Goal: Transaction & Acquisition: Purchase product/service

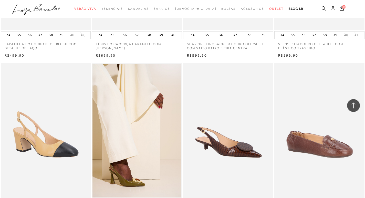
scroll to position [846, 0]
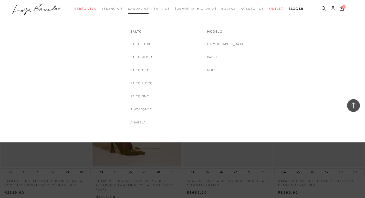
drag, startPoint x: 175, startPoint y: 17, endPoint x: 152, endPoint y: 7, distance: 24.9
click at [149, 7] on span "Sandálias" at bounding box center [138, 9] width 21 height 4
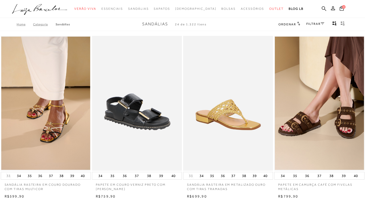
click at [313, 23] on link "FILTRAR" at bounding box center [316, 24] width 18 height 4
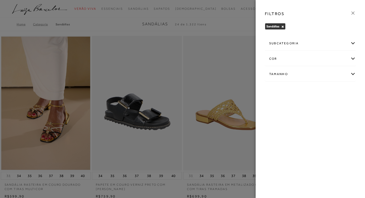
click at [281, 60] on div "cor" at bounding box center [310, 59] width 91 height 14
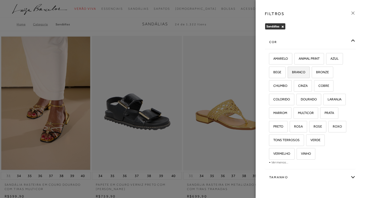
scroll to position [26, 0]
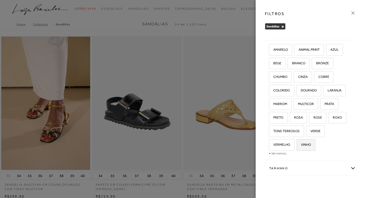
click at [302, 146] on span "VINHO" at bounding box center [304, 145] width 14 height 4
click at [301, 146] on input "VINHO" at bounding box center [298, 145] width 5 height 5
checkbox input "true"
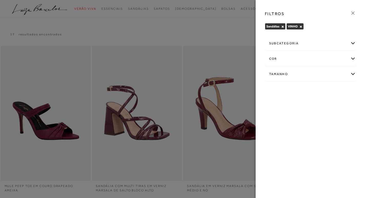
click at [353, 12] on icon at bounding box center [353, 13] width 6 height 6
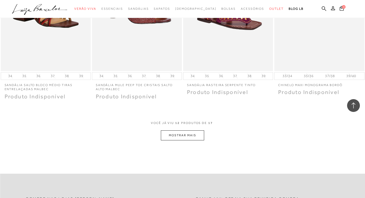
scroll to position [487, 0]
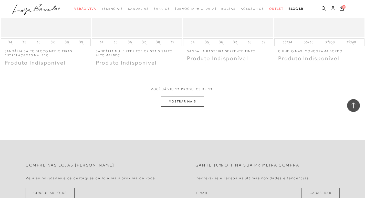
click at [197, 103] on button "MOSTRAR MAIS" at bounding box center [182, 102] width 43 height 10
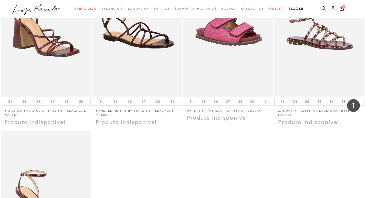
scroll to position [589, 0]
